Goal: Find specific page/section: Find specific page/section

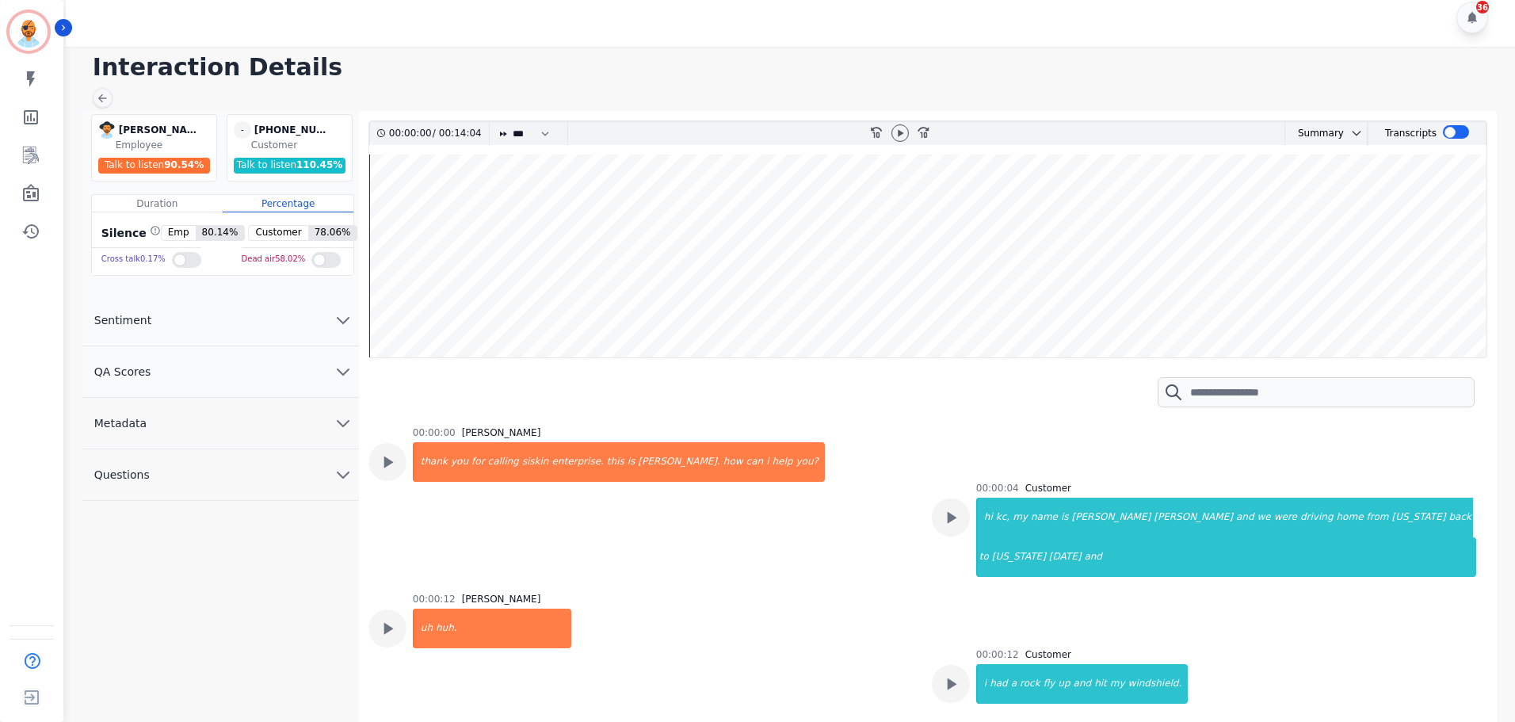
scroll to position [1268, 0]
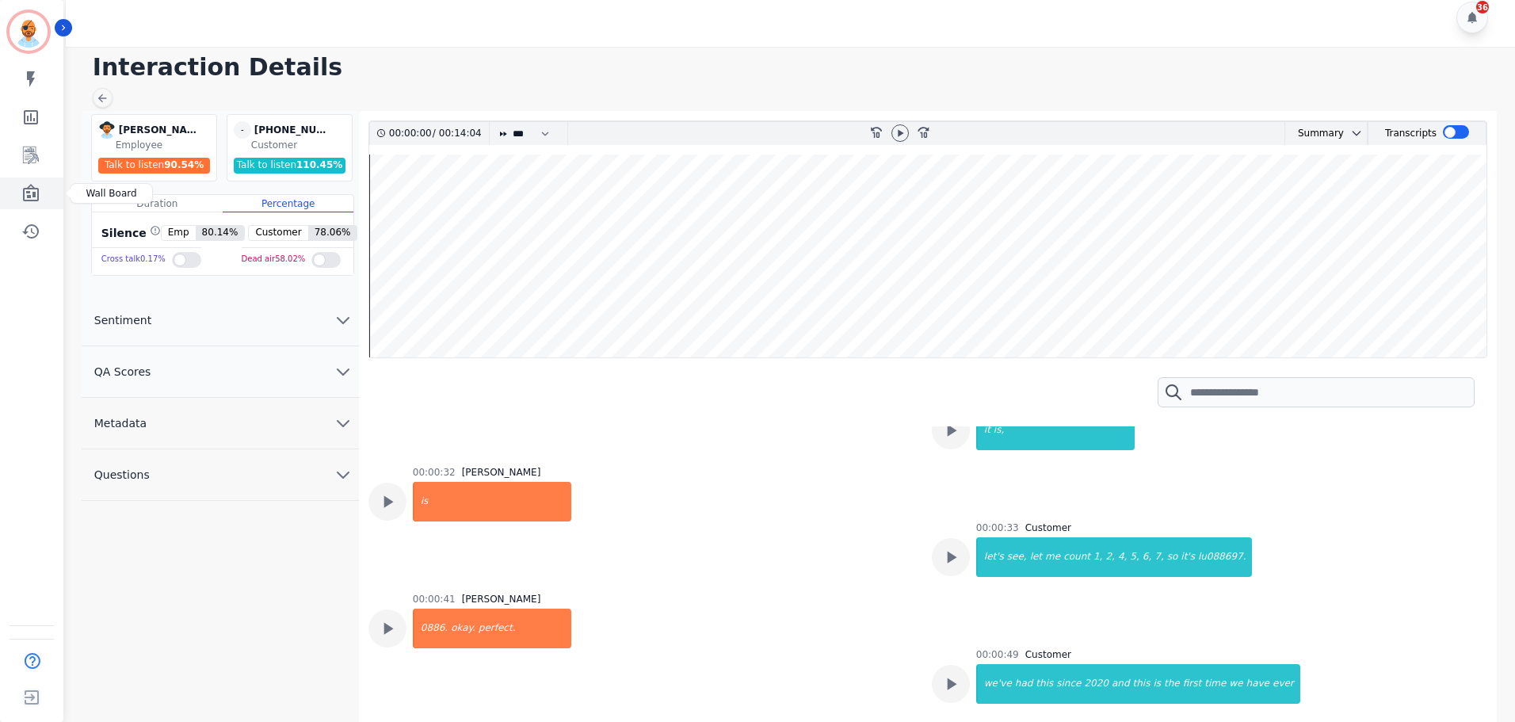
click at [13, 191] on link "Sidebar" at bounding box center [32, 194] width 61 height 32
